Goal: Check status: Check status

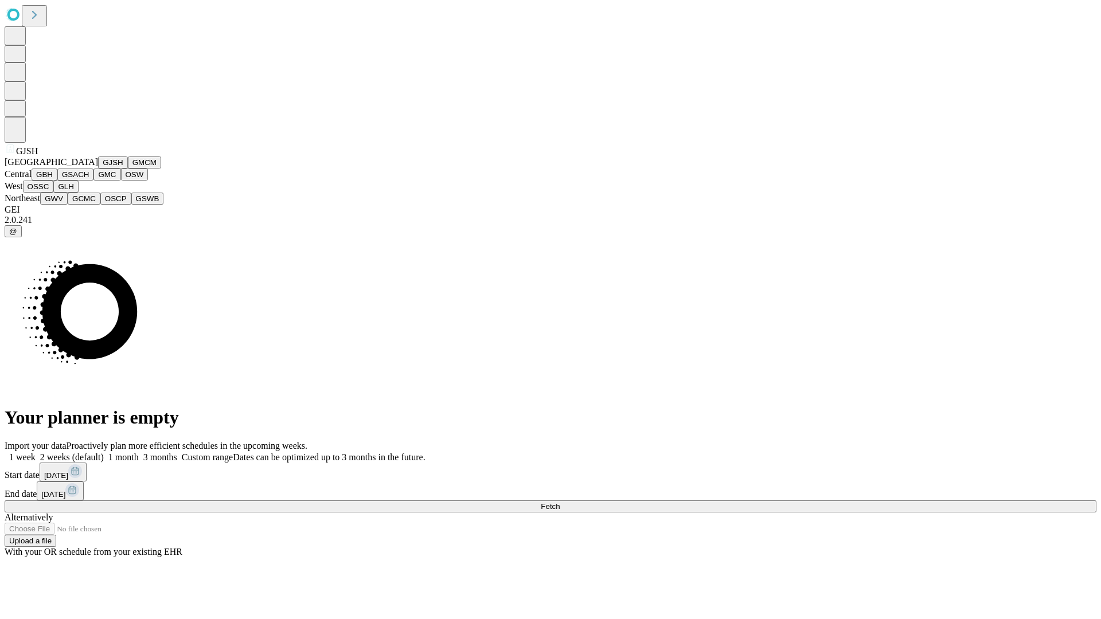
click at [98, 169] on button "GJSH" at bounding box center [113, 163] width 30 height 12
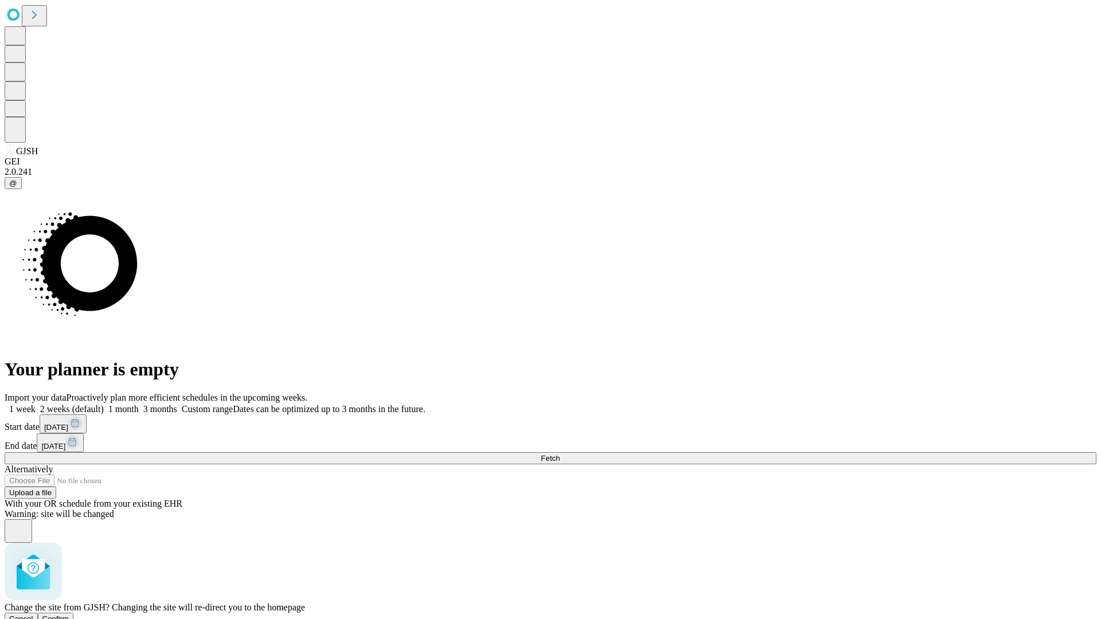
click at [69, 615] on span "Confirm" at bounding box center [55, 619] width 27 height 9
click at [104, 404] on label "2 weeks (default)" at bounding box center [70, 409] width 68 height 10
click at [560, 454] on span "Fetch" at bounding box center [550, 458] width 19 height 9
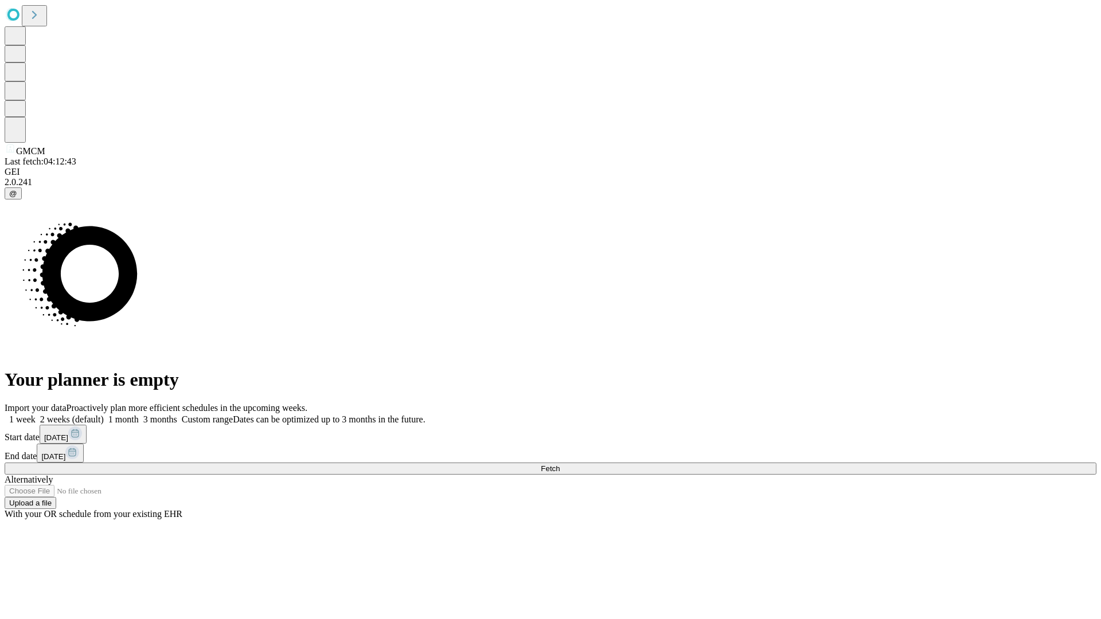
click at [104, 414] on label "2 weeks (default)" at bounding box center [70, 419] width 68 height 10
click at [560, 464] on span "Fetch" at bounding box center [550, 468] width 19 height 9
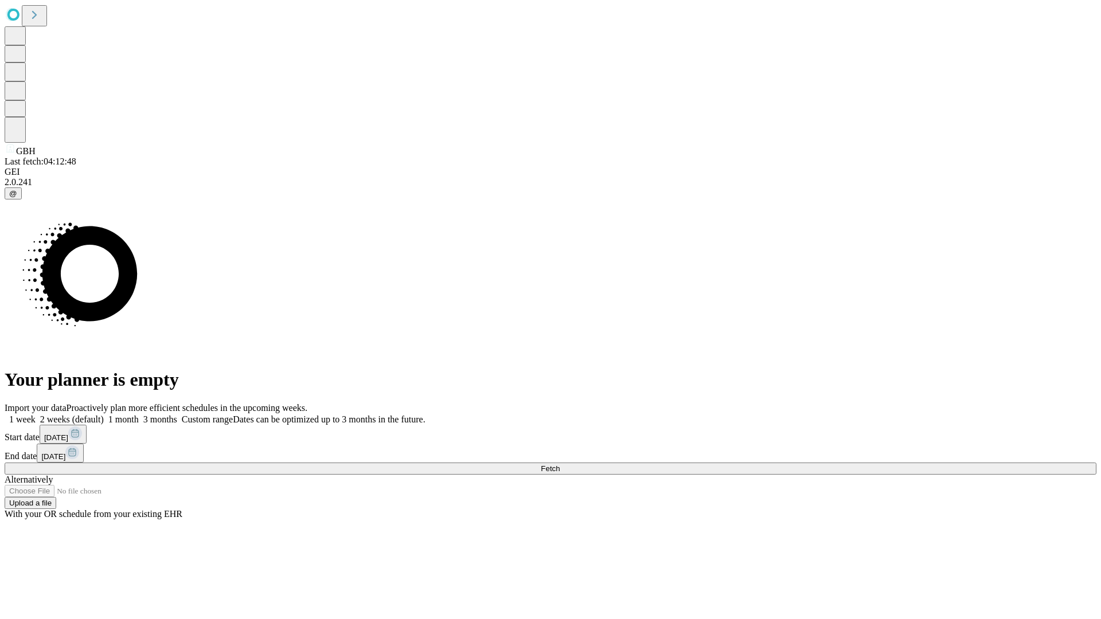
click at [104, 414] on label "2 weeks (default)" at bounding box center [70, 419] width 68 height 10
click at [560, 464] on span "Fetch" at bounding box center [550, 468] width 19 height 9
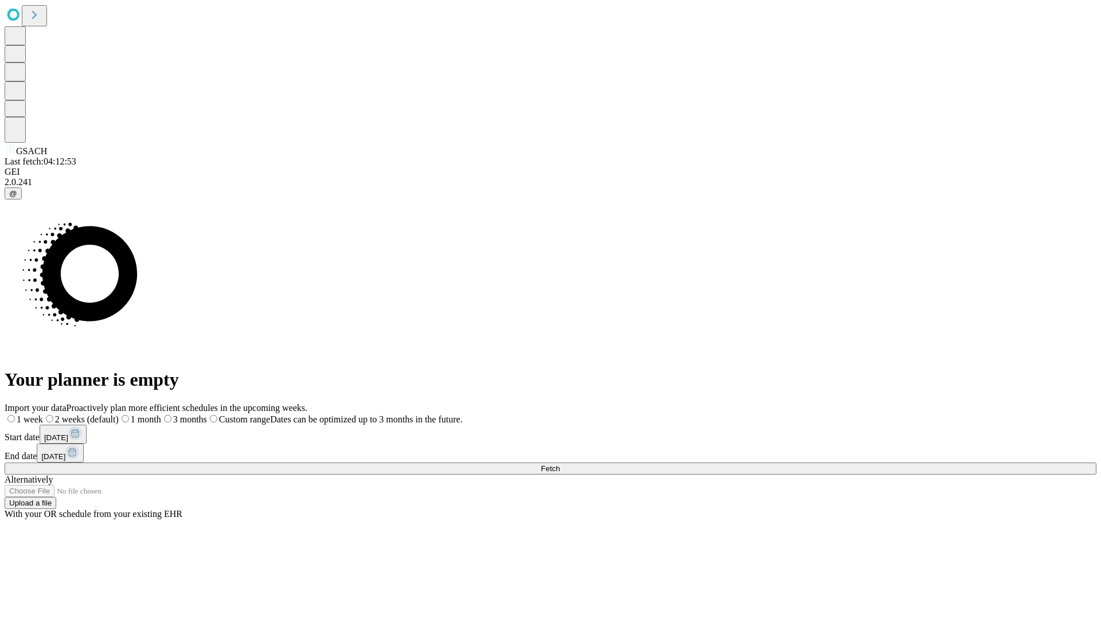
click at [560, 464] on span "Fetch" at bounding box center [550, 468] width 19 height 9
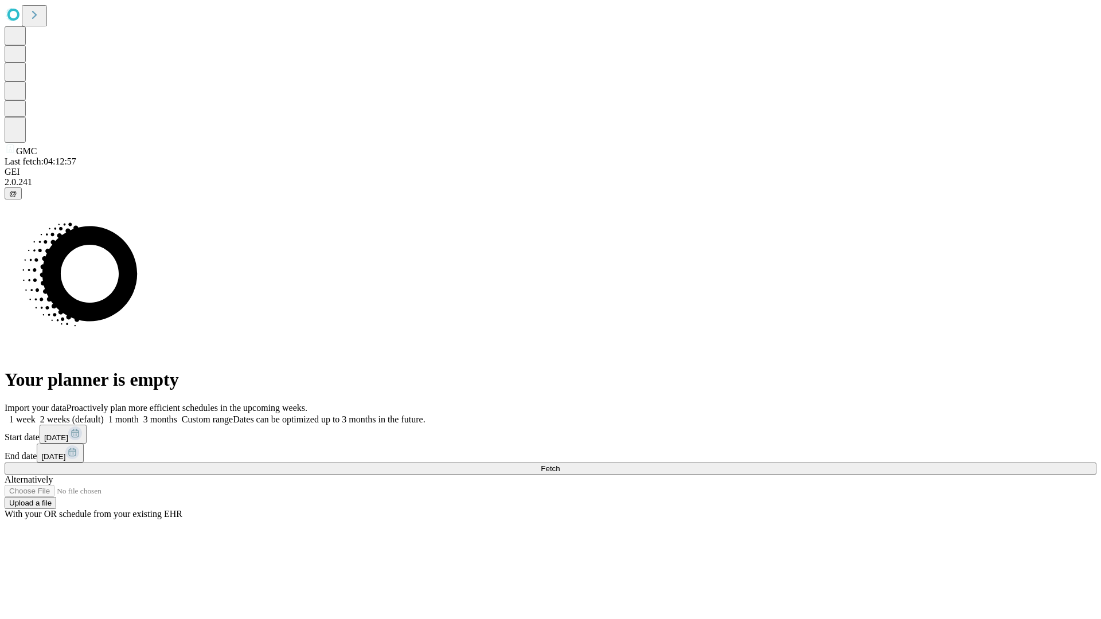
click at [104, 414] on label "2 weeks (default)" at bounding box center [70, 419] width 68 height 10
click at [560, 464] on span "Fetch" at bounding box center [550, 468] width 19 height 9
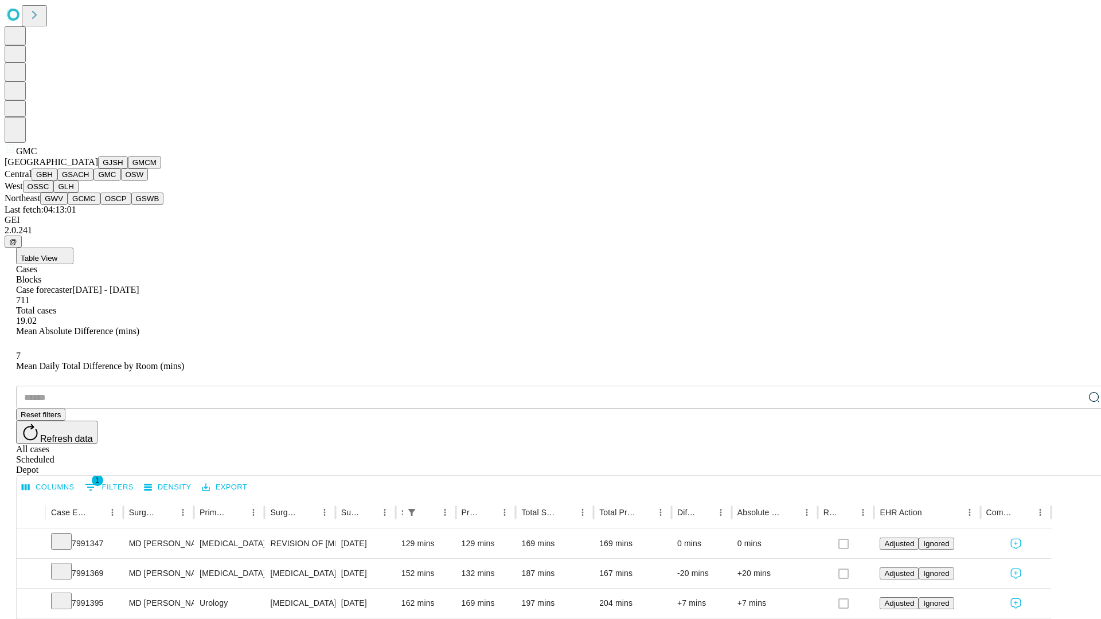
click at [121, 181] on button "OSW" at bounding box center [135, 175] width 28 height 12
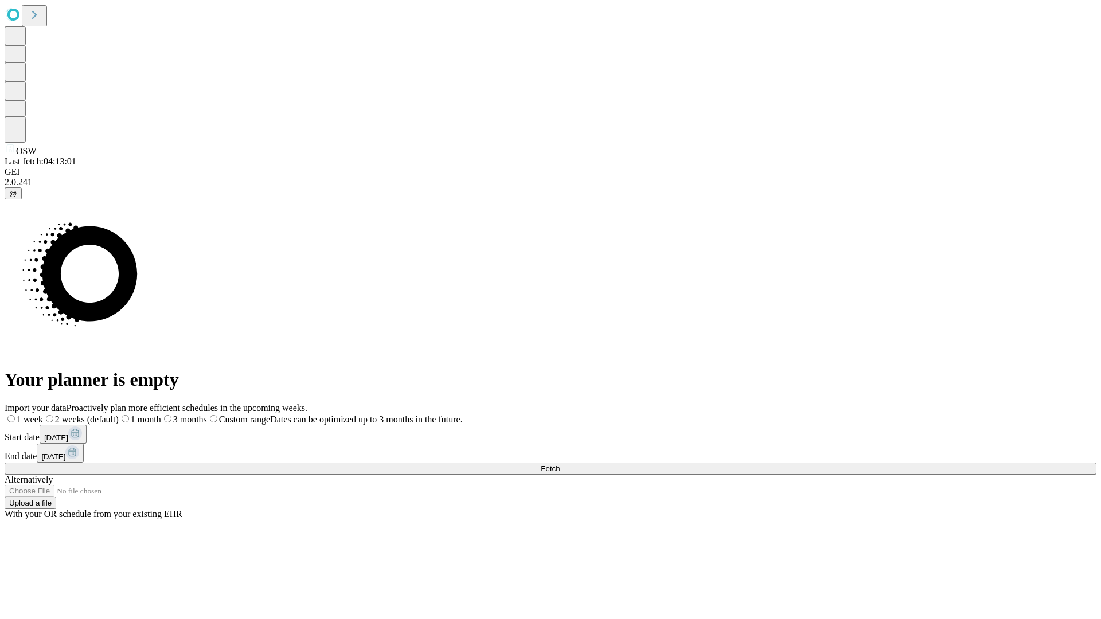
click at [560, 464] on span "Fetch" at bounding box center [550, 468] width 19 height 9
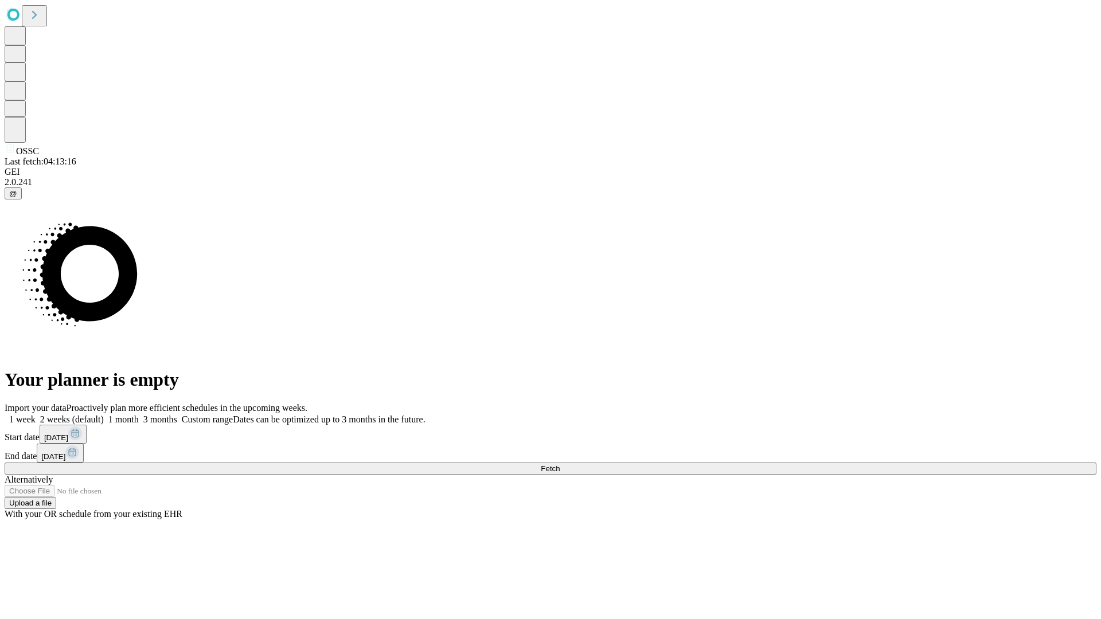
click at [104, 414] on label "2 weeks (default)" at bounding box center [70, 419] width 68 height 10
click at [560, 464] on span "Fetch" at bounding box center [550, 468] width 19 height 9
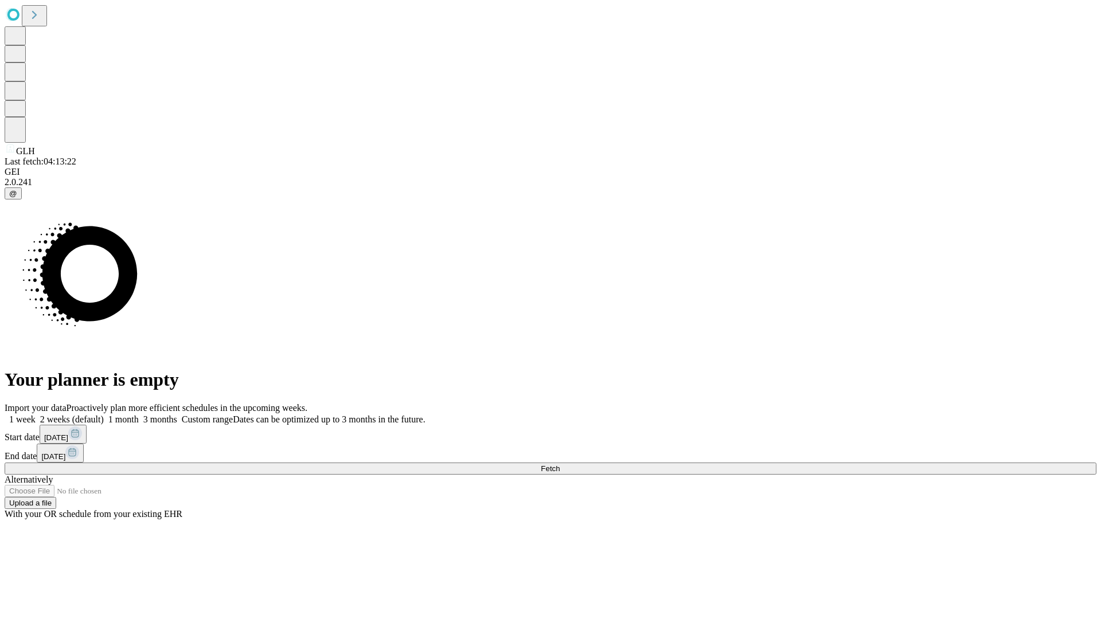
click at [104, 414] on label "2 weeks (default)" at bounding box center [70, 419] width 68 height 10
click at [560, 464] on span "Fetch" at bounding box center [550, 468] width 19 height 9
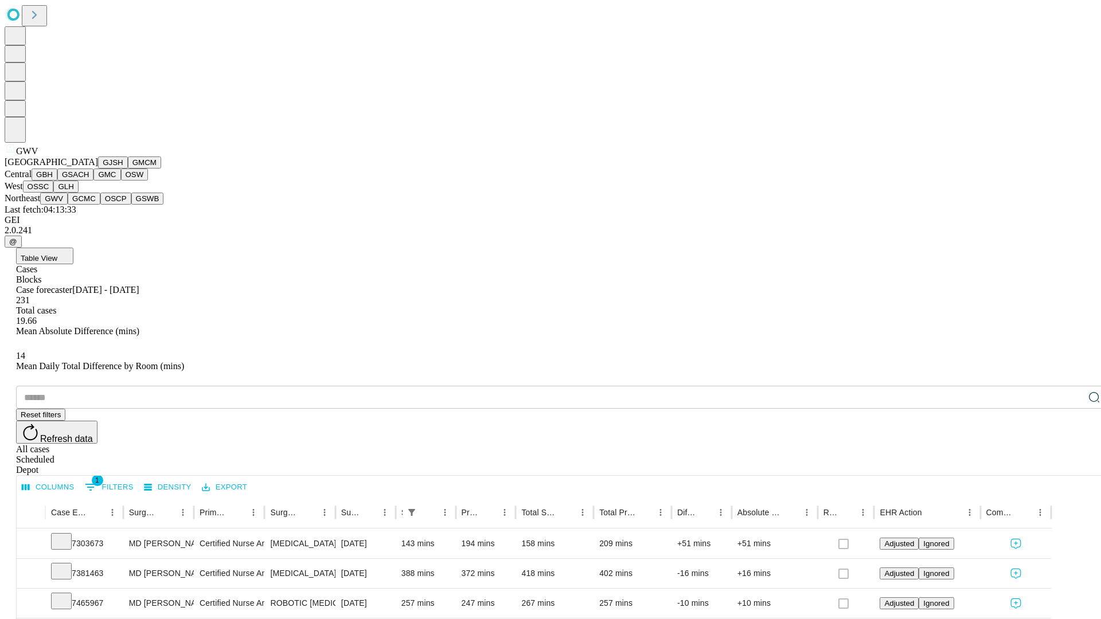
click at [89, 205] on button "GCMC" at bounding box center [84, 199] width 33 height 12
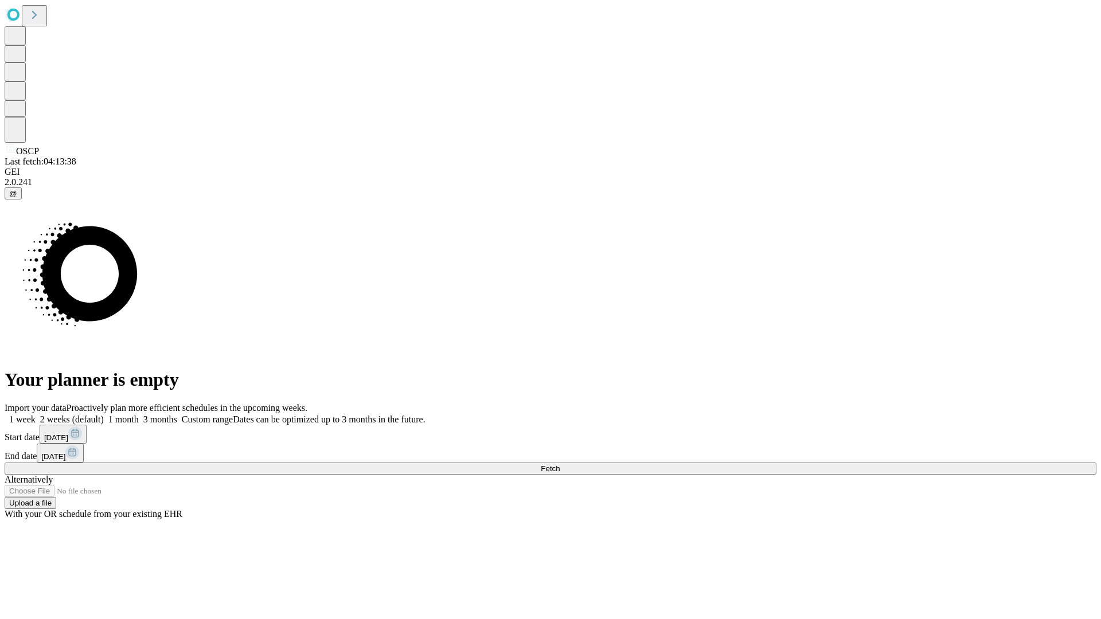
click at [104, 414] on label "2 weeks (default)" at bounding box center [70, 419] width 68 height 10
click at [560, 464] on span "Fetch" at bounding box center [550, 468] width 19 height 9
